Goal: Transaction & Acquisition: Download file/media

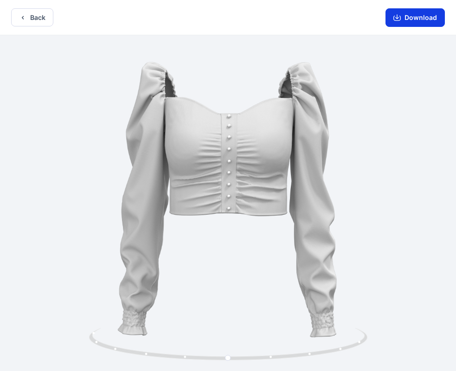
click at [411, 17] on button "Download" at bounding box center [414, 17] width 59 height 19
click at [38, 20] on button "Back" at bounding box center [32, 17] width 42 height 18
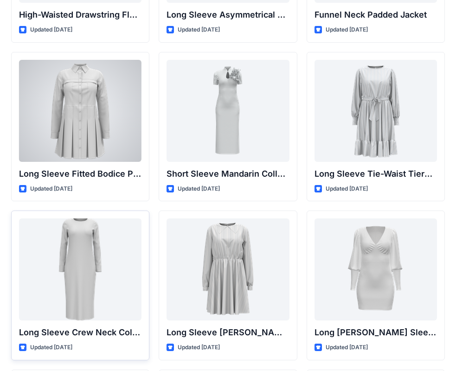
scroll to position [3509, 0]
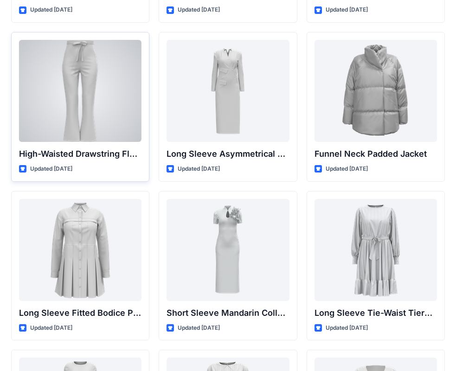
click at [70, 111] on div at bounding box center [80, 91] width 122 height 102
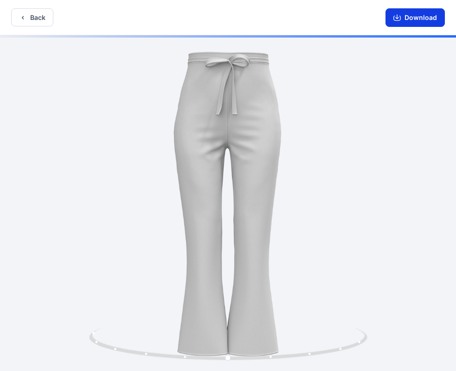
click at [412, 18] on button "Download" at bounding box center [414, 17] width 59 height 19
click at [393, 13] on button "Download" at bounding box center [414, 17] width 59 height 19
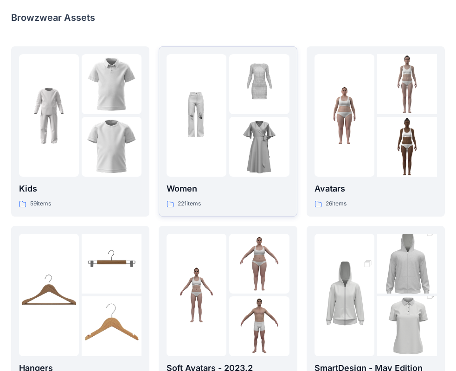
click at [194, 150] on div at bounding box center [196, 115] width 60 height 122
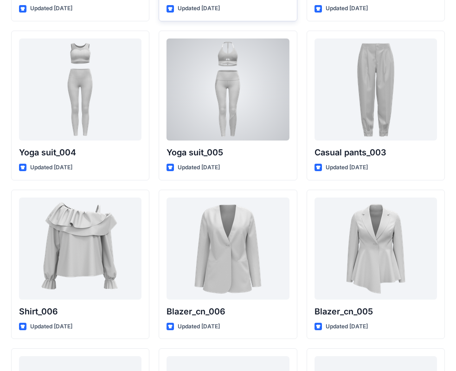
scroll to position [5398, 0]
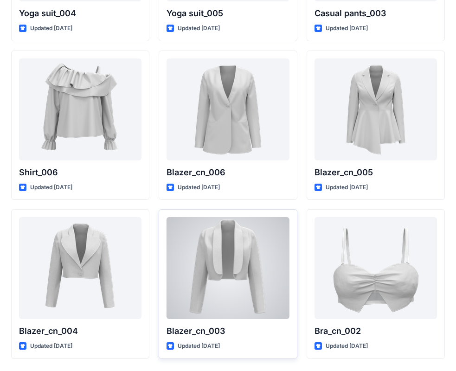
click at [249, 249] on div at bounding box center [227, 268] width 122 height 102
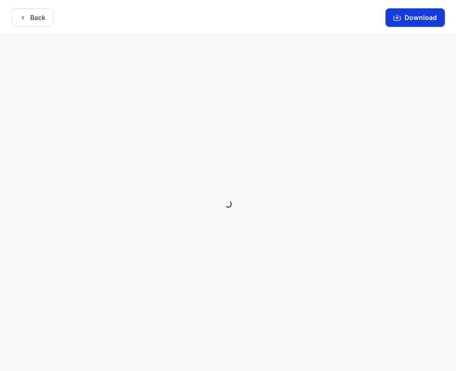
click at [398, 24] on button "Download" at bounding box center [414, 17] width 59 height 19
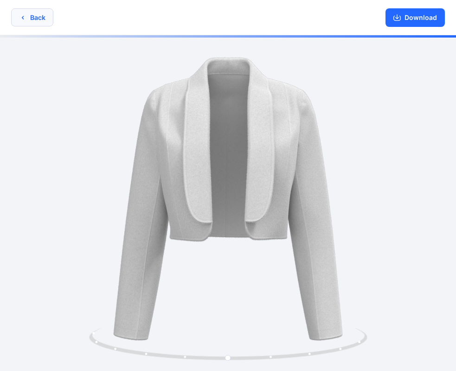
click at [33, 18] on button "Back" at bounding box center [32, 17] width 42 height 18
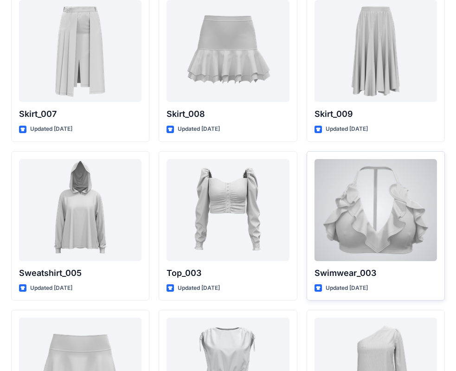
scroll to position [4410, 0]
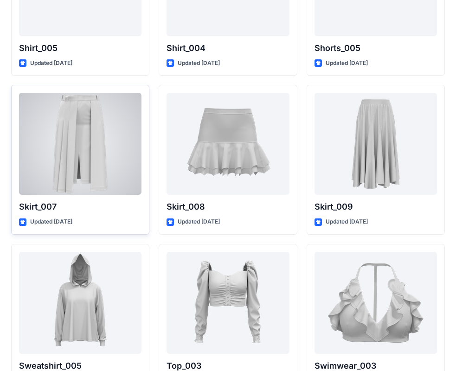
click at [87, 148] on div at bounding box center [80, 144] width 122 height 102
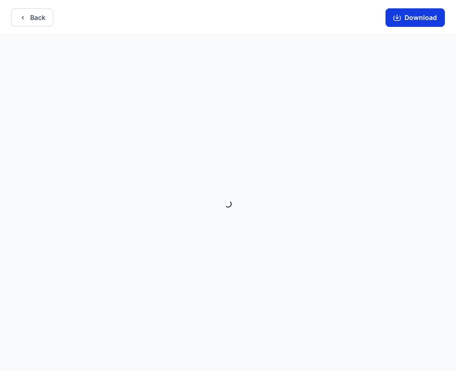
click at [400, 19] on icon "button" at bounding box center [396, 17] width 7 height 7
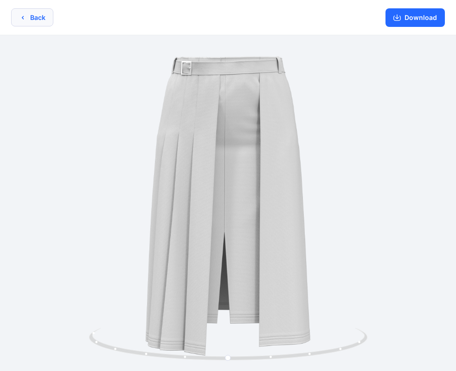
click at [34, 24] on button "Back" at bounding box center [32, 17] width 42 height 18
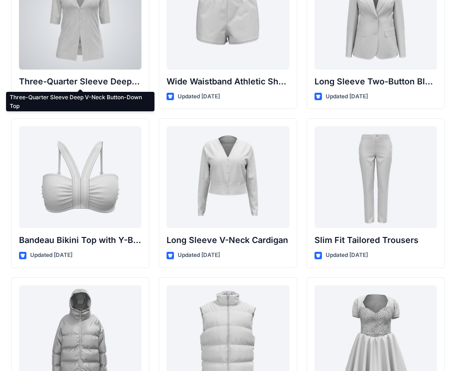
scroll to position [981, 0]
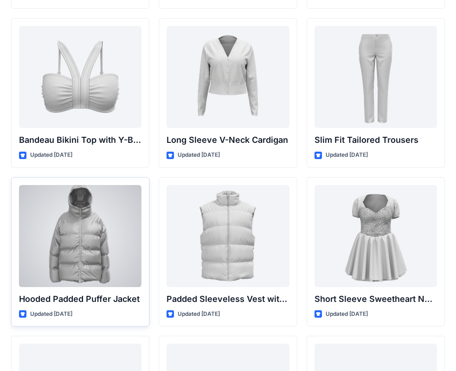
click at [79, 236] on div at bounding box center [80, 236] width 122 height 102
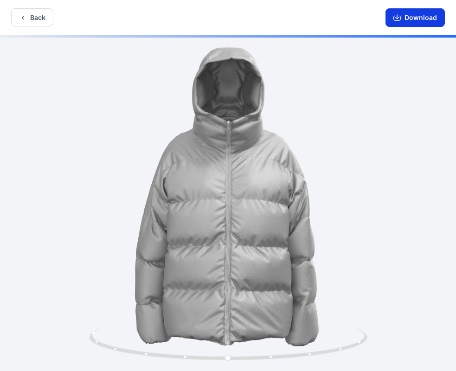
click at [413, 25] on button "Download" at bounding box center [414, 17] width 59 height 19
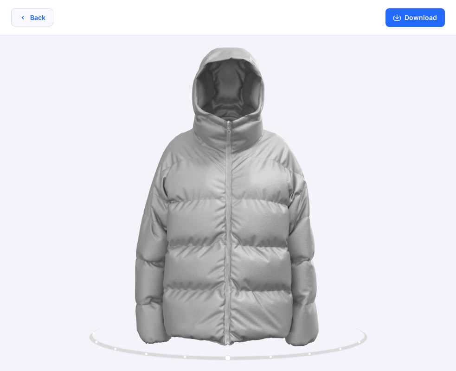
click at [21, 26] on button "Back" at bounding box center [32, 17] width 42 height 18
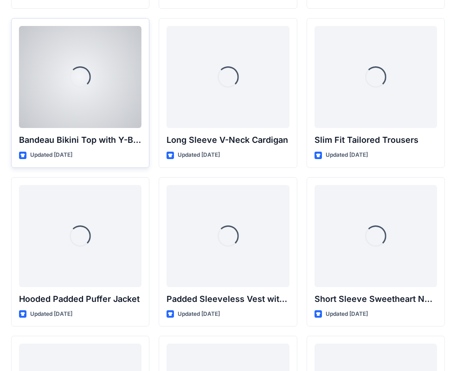
click at [21, 19] on div "Loading... Bandeau Bikini Top with Y-Back Straps and Stitch Detail Updated 5 mo…" at bounding box center [80, 93] width 138 height 150
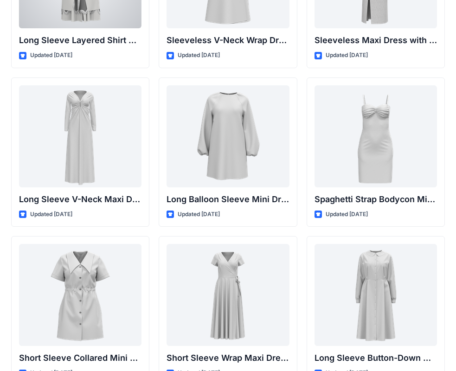
scroll to position [1445, 0]
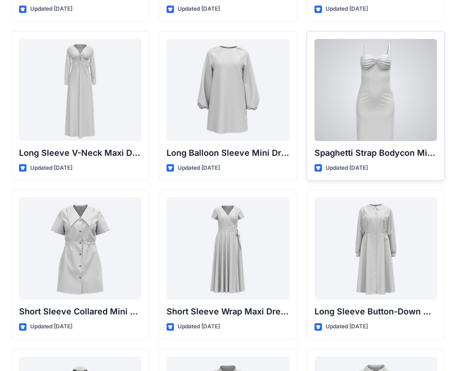
click at [370, 114] on div at bounding box center [375, 90] width 122 height 102
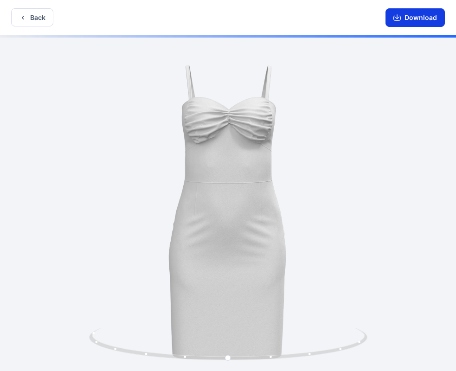
click at [421, 20] on button "Download" at bounding box center [414, 17] width 59 height 19
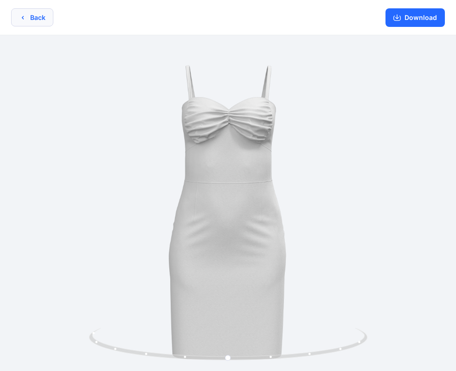
click at [32, 17] on button "Back" at bounding box center [32, 17] width 42 height 18
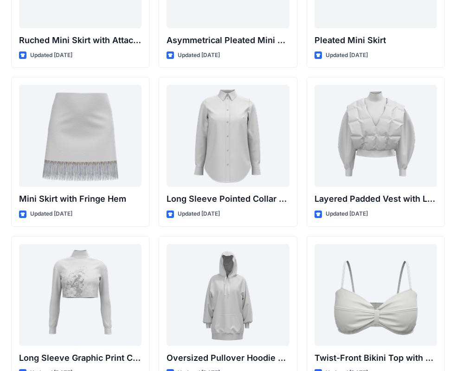
scroll to position [2716, 0]
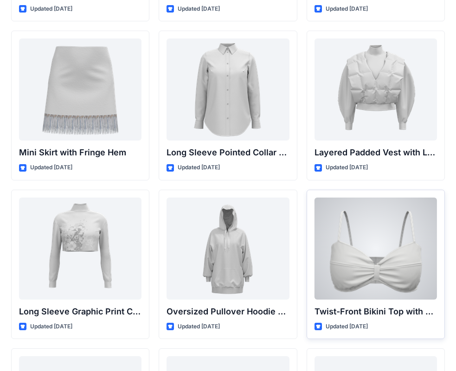
click at [346, 269] on div at bounding box center [375, 249] width 122 height 102
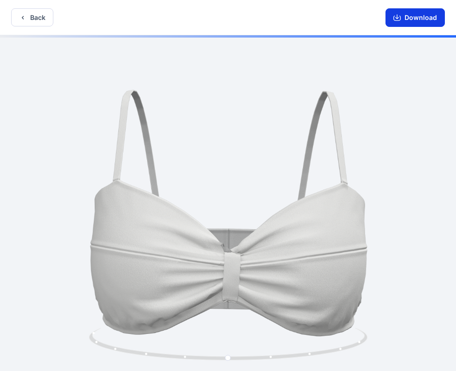
click at [396, 20] on icon "button" at bounding box center [396, 17] width 7 height 7
